Goal: Information Seeking & Learning: Learn about a topic

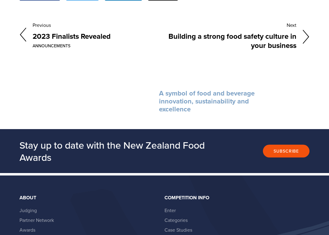
scroll to position [1684, 0]
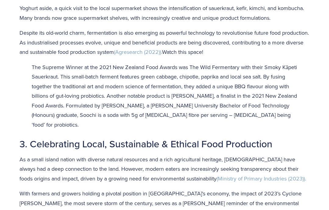
scroll to position [644, 0]
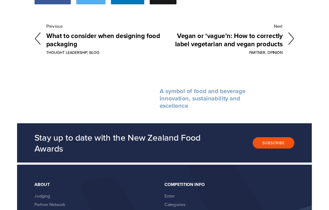
scroll to position [854, 0]
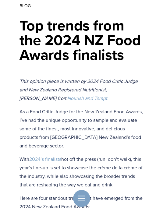
scroll to position [97, 0]
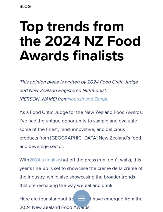
click at [29, 145] on p "As a Food Critic Judge for the New Zealand Food Awards, I’ve had the unique opp…" at bounding box center [81, 129] width 124 height 43
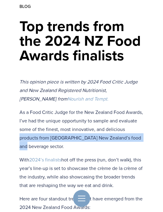
click at [23, 161] on p "With 2024’s finalists hot off the press (run, don’t walk), this year’s line-up …" at bounding box center [81, 172] width 124 height 34
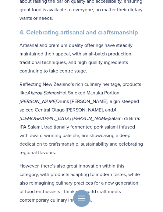
scroll to position [964, 0]
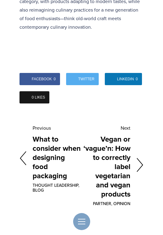
click at [140, 158] on icon at bounding box center [139, 165] width 7 height 15
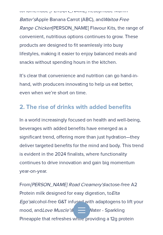
scroll to position [552, 0]
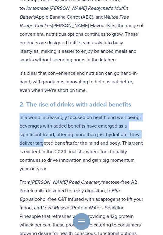
click at [36, 163] on p "In a world increasingly focused on health and well-being, beverages with added …" at bounding box center [81, 143] width 124 height 60
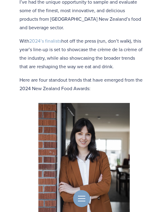
scroll to position [215, 0]
